Goal: Information Seeking & Learning: Compare options

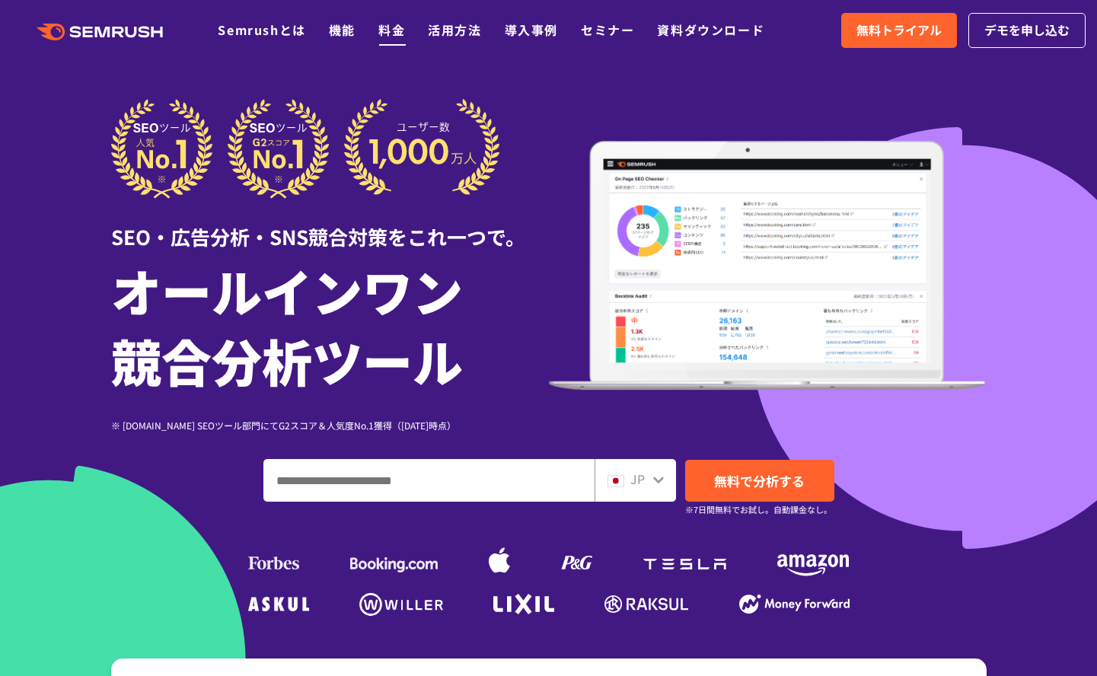
click at [394, 34] on link "料金" at bounding box center [391, 30] width 27 height 18
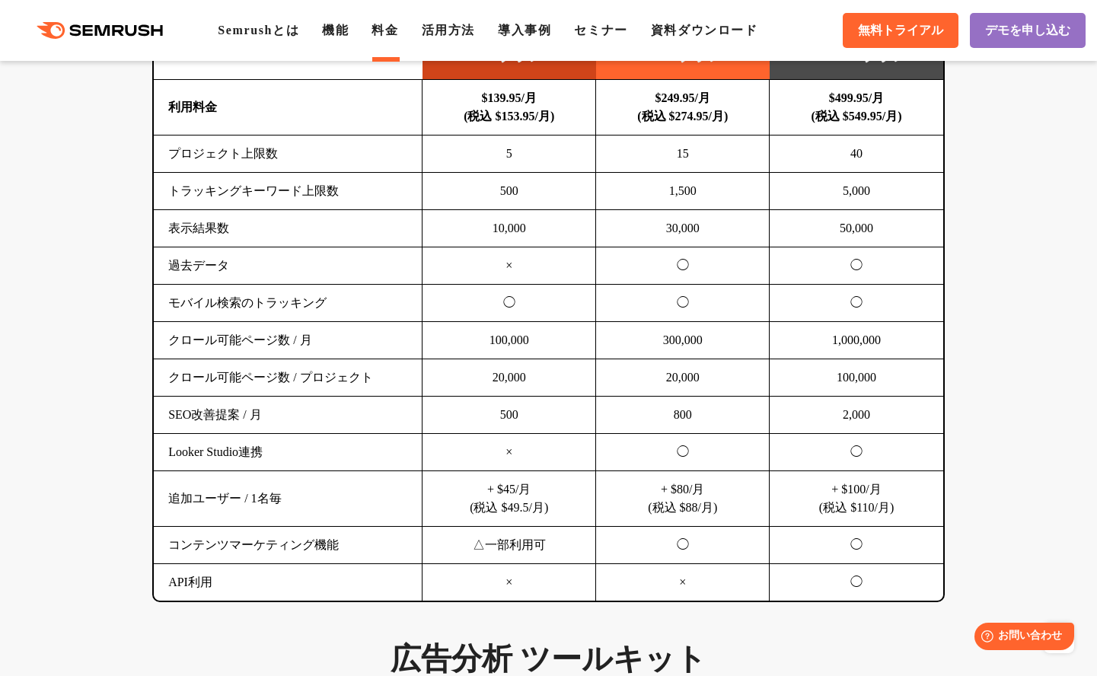
scroll to position [1067, 0]
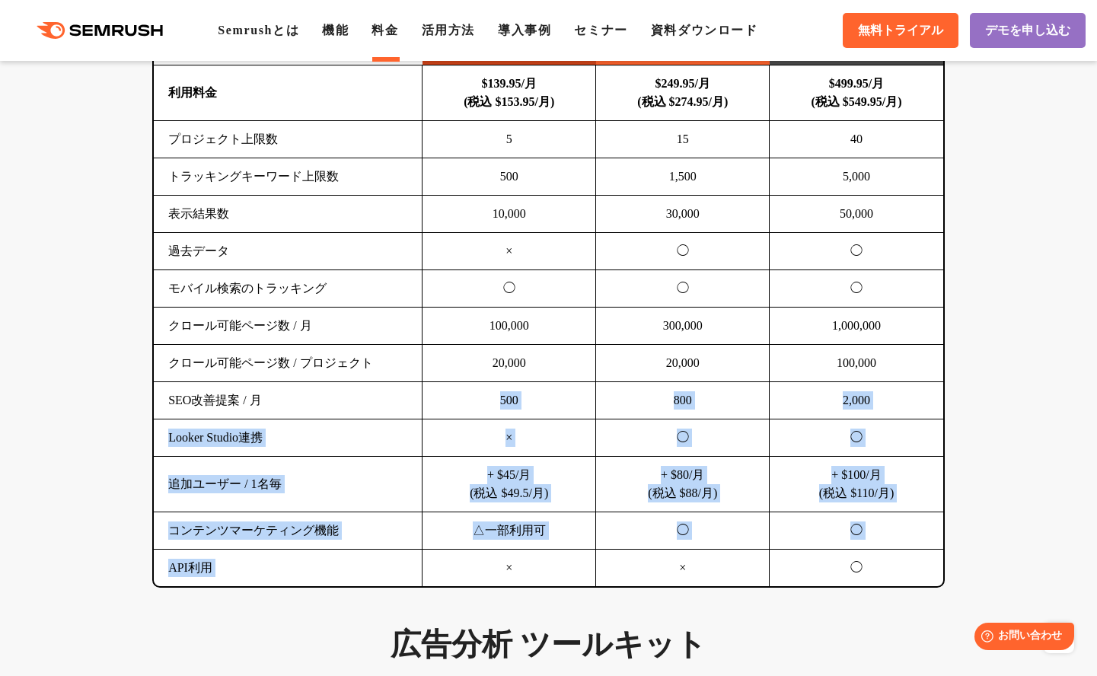
drag, startPoint x: 352, startPoint y: 409, endPoint x: 544, endPoint y: 555, distance: 240.6
click at [544, 554] on tbody "利用料金 $139.95/月 (税込 $153.95/月) $249.95/月 (税込 $274.95/月) $499.95/月 (税込 $549.95/月)…" at bounding box center [548, 325] width 789 height 521
click at [544, 555] on td "×" at bounding box center [509, 568] width 174 height 37
drag, startPoint x: 544, startPoint y: 567, endPoint x: 521, endPoint y: 414, distance: 154.7
click at [521, 414] on tbody "利用料金 $139.95/月 (税込 $153.95/月) $249.95/月 (税込 $274.95/月) $499.95/月 (税込 $549.95/月)…" at bounding box center [548, 325] width 789 height 521
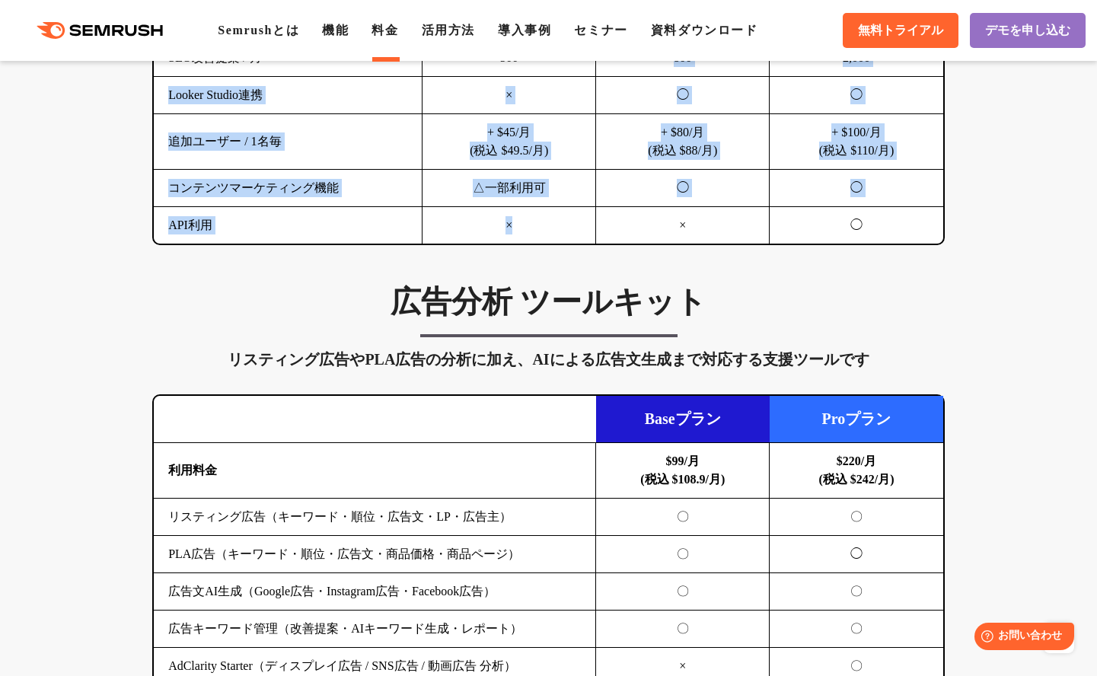
scroll to position [1416, 0]
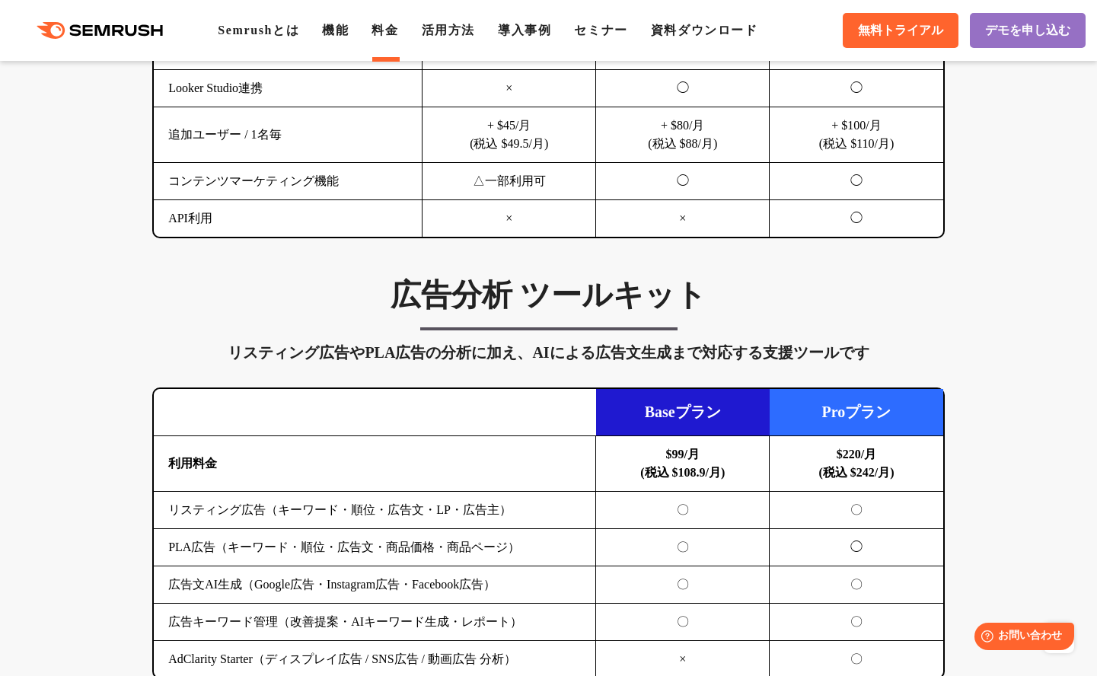
click at [519, 598] on td "広告文AI生成（Google広告・Instagram広告・Facebook広告）" at bounding box center [375, 584] width 442 height 37
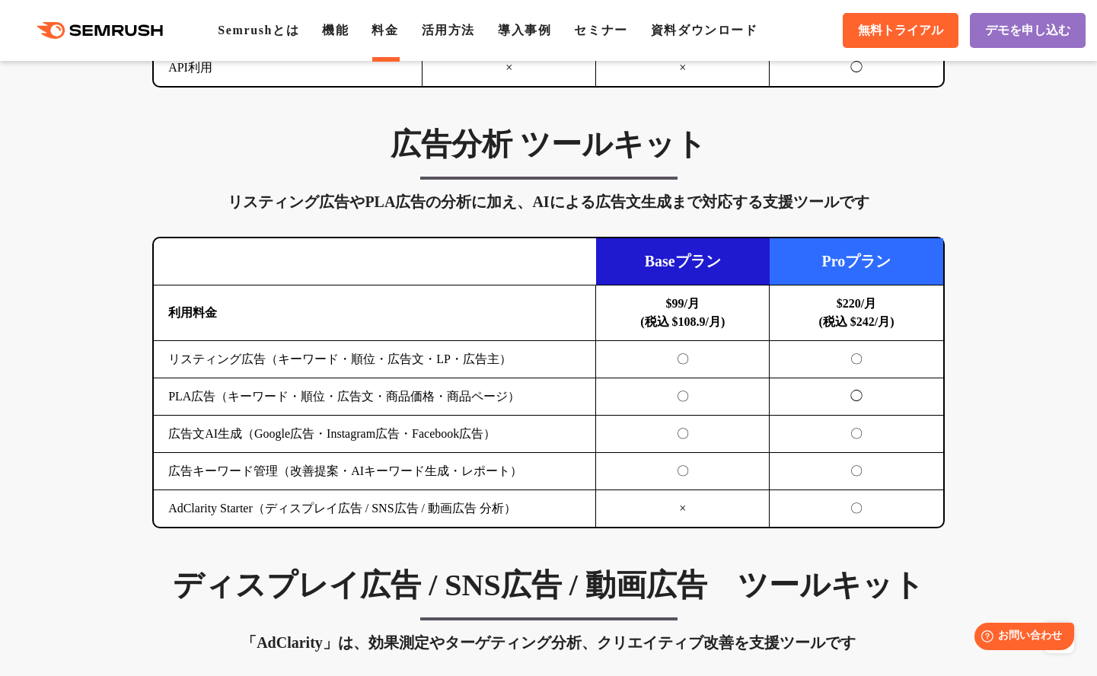
scroll to position [1567, 0]
click at [529, 409] on td "PLA広告（キーワード・順位・広告文・商品価格・商品ページ）" at bounding box center [375, 396] width 442 height 37
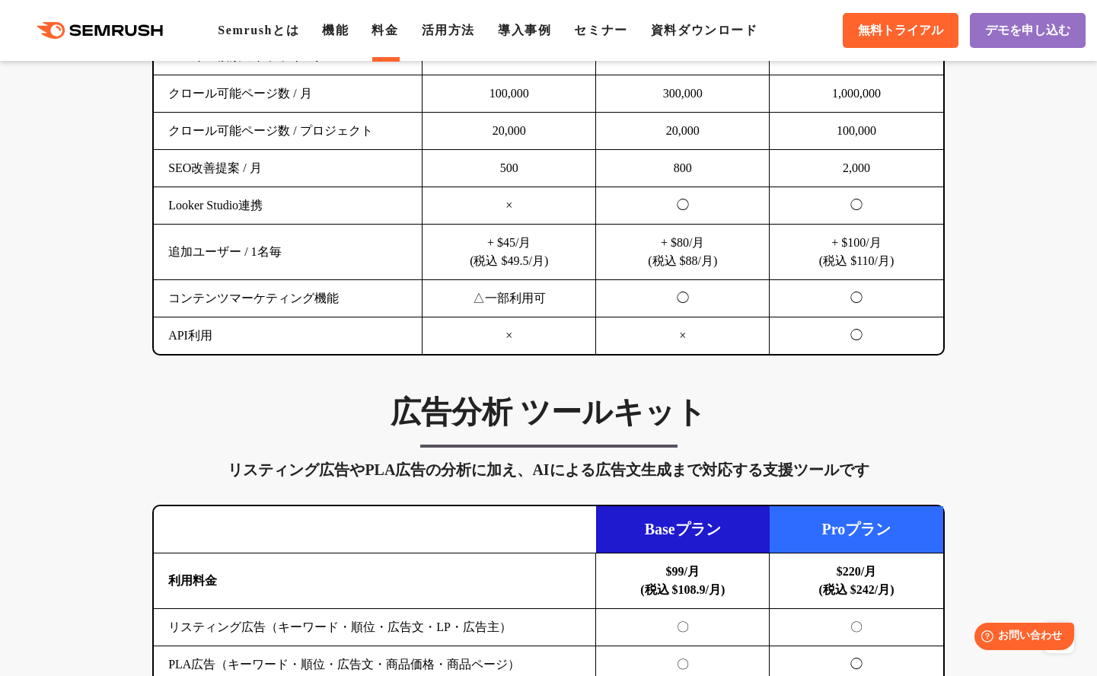
scroll to position [1225, 0]
